Goal: Task Accomplishment & Management: Use online tool/utility

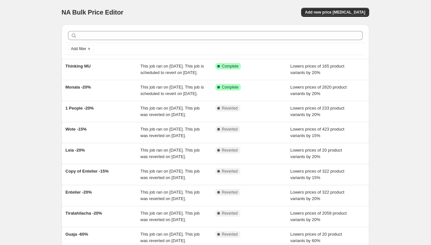
click at [317, 7] on div "NA Bulk Price Editor. This page is ready NA Bulk Price Editor Add new price [ME…" at bounding box center [214, 12] width 307 height 25
click at [318, 11] on span "Add new price [MEDICAL_DATA]" at bounding box center [335, 12] width 60 height 5
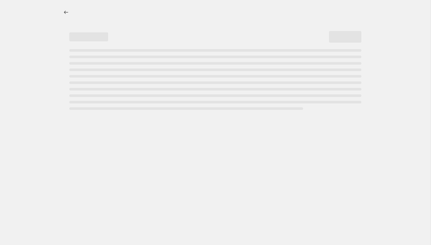
select select "percentage"
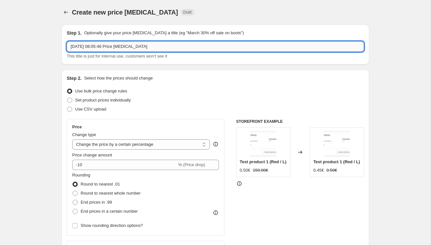
click at [115, 48] on input "[DATE] 08:05:46 Price [MEDICAL_DATA]" at bounding box center [215, 46] width 297 height 10
type input "M"
type input "Salanida -20%"
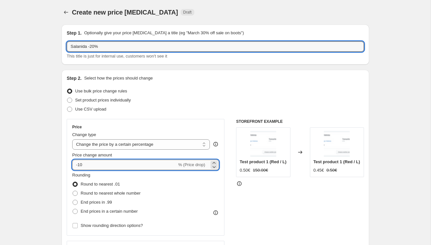
click at [80, 165] on input "-10" at bounding box center [124, 165] width 105 height 10
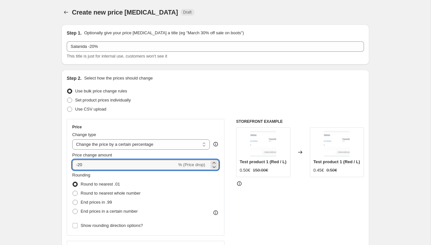
type input "-20"
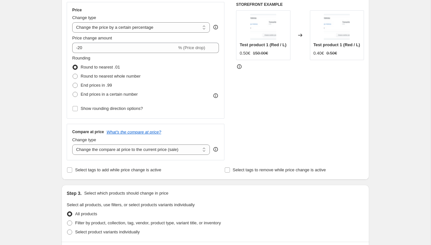
scroll to position [272, 0]
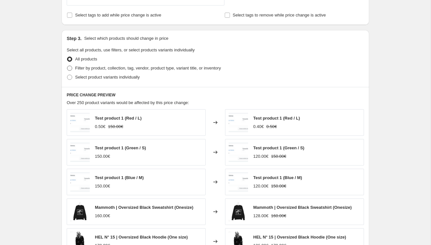
click at [104, 68] on span "Filter by product, collection, tag, vendor, product type, variant title, or inv…" at bounding box center [148, 68] width 146 height 5
click at [67, 66] on input "Filter by product, collection, tag, vendor, product type, variant title, or inv…" at bounding box center [67, 66] width 0 height 0
radio input "true"
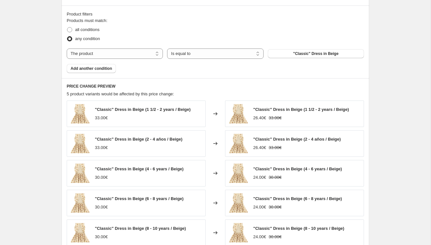
scroll to position [352, 0]
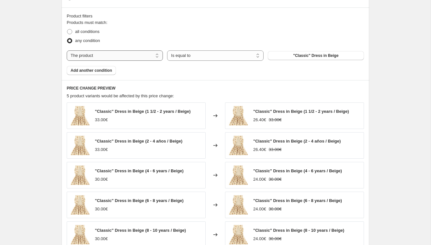
click at [106, 51] on select "The product The product's collection The product's tag The product's vendor The…" at bounding box center [115, 55] width 96 height 10
select select "collection"
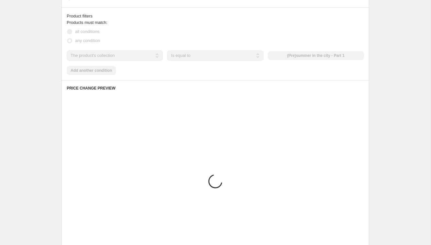
scroll to position [311, 0]
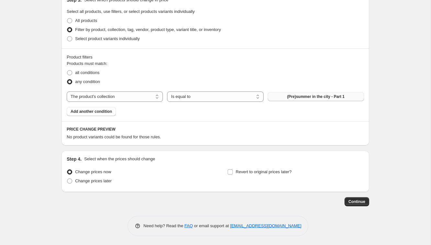
click at [320, 96] on span "(Pre)summer in the city - Part 1" at bounding box center [315, 96] width 57 height 5
click at [298, 94] on span "(Pre)summer in the city - Part 1" at bounding box center [315, 96] width 57 height 5
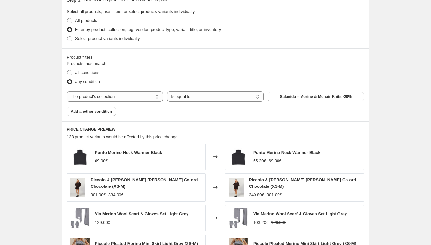
scroll to position [474, 0]
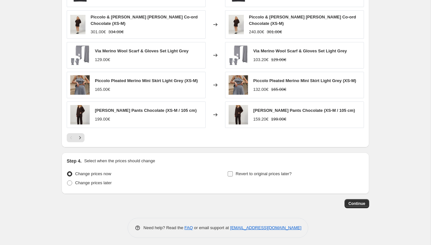
click at [253, 172] on span "Revert to original prices later?" at bounding box center [264, 174] width 56 height 5
click at [233, 172] on input "Revert to original prices later?" at bounding box center [230, 174] width 5 height 5
checkbox input "true"
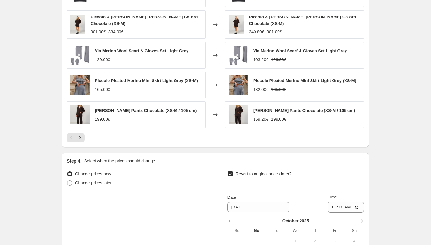
scroll to position [584, 0]
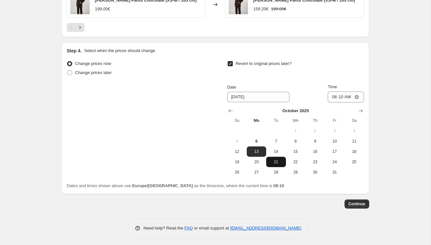
click at [277, 157] on button "21" at bounding box center [275, 162] width 19 height 10
click at [278, 151] on span "14" at bounding box center [276, 151] width 14 height 5
type input "[DATE]"
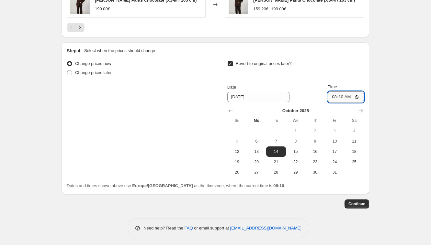
click at [339, 93] on input "08:10" at bounding box center [346, 97] width 36 height 11
type input "03:00"
click at [358, 202] on span "Continue" at bounding box center [356, 204] width 17 height 5
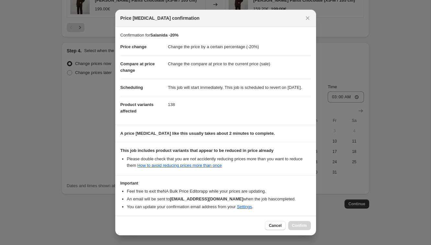
scroll to position [33, 0]
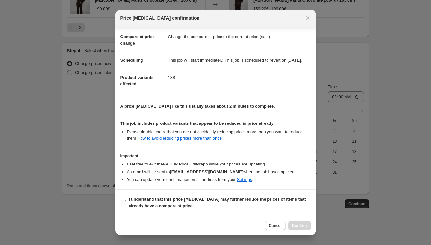
click at [147, 199] on b "I understand that this price [MEDICAL_DATA] may further reduce the prices of it…" at bounding box center [217, 202] width 177 height 11
click at [126, 200] on input "I understand that this price [MEDICAL_DATA] may further reduce the prices of it…" at bounding box center [123, 202] width 5 height 5
checkbox input "true"
click at [301, 228] on span "Confirm" at bounding box center [299, 225] width 15 height 5
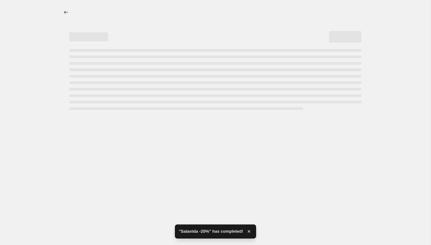
select select "percentage"
select select "collection"
